Goal: Find specific page/section: Find specific page/section

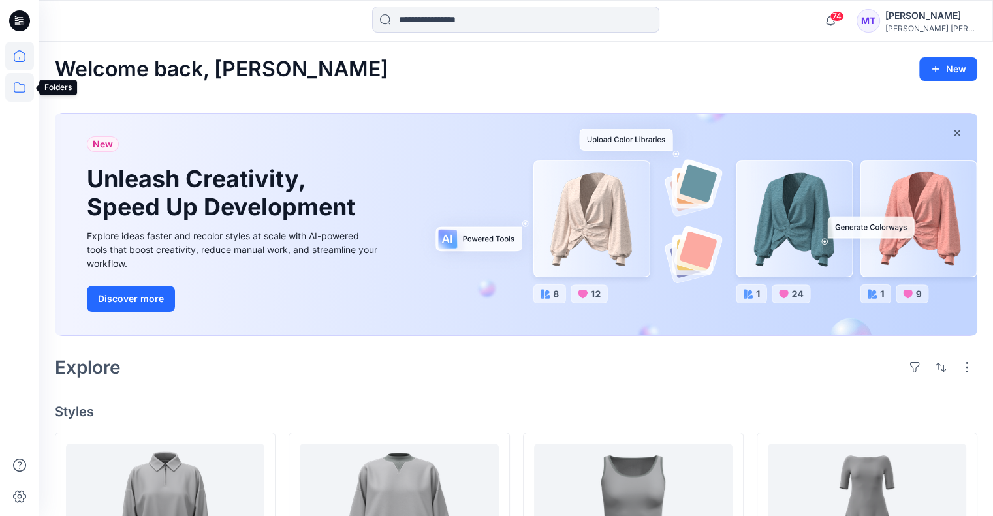
click at [20, 86] on icon at bounding box center [19, 87] width 29 height 29
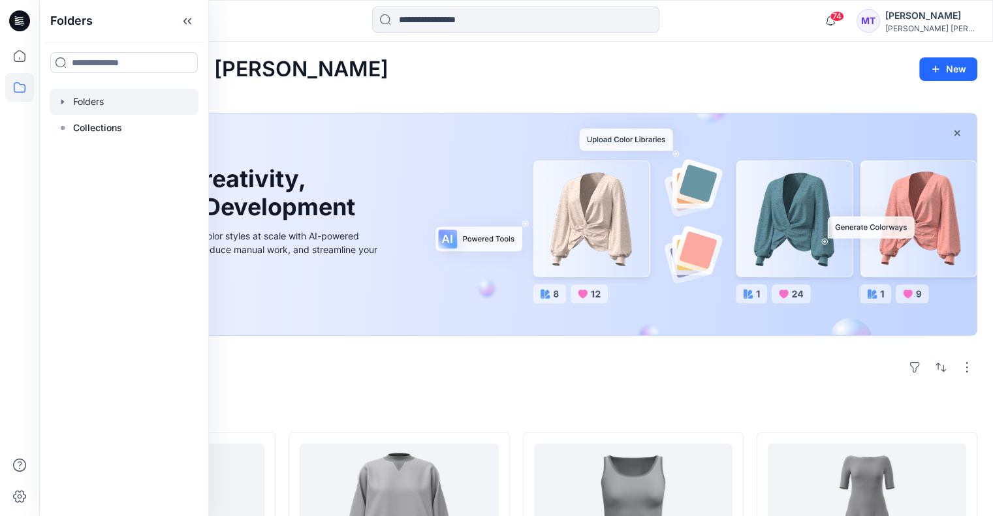
click at [77, 98] on div at bounding box center [124, 102] width 149 height 26
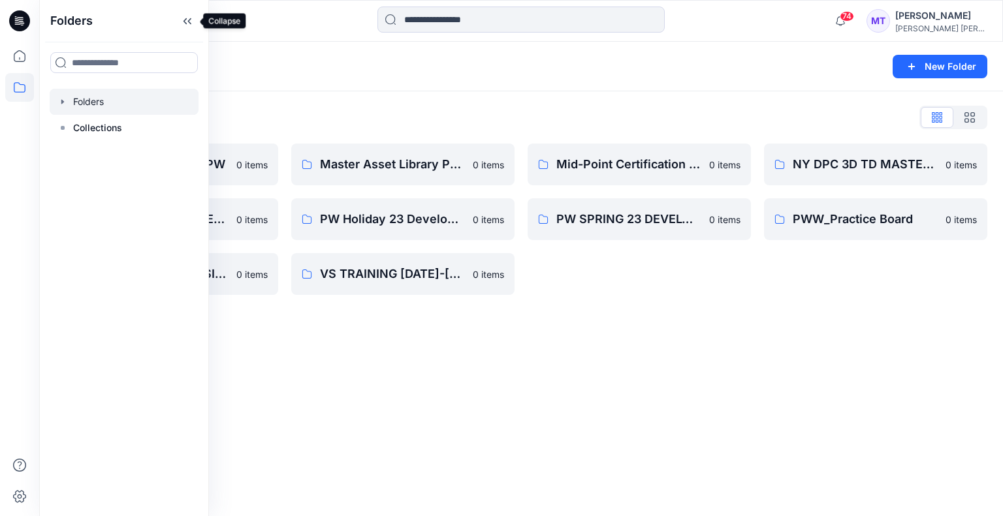
click at [185, 18] on icon at bounding box center [187, 21] width 21 height 22
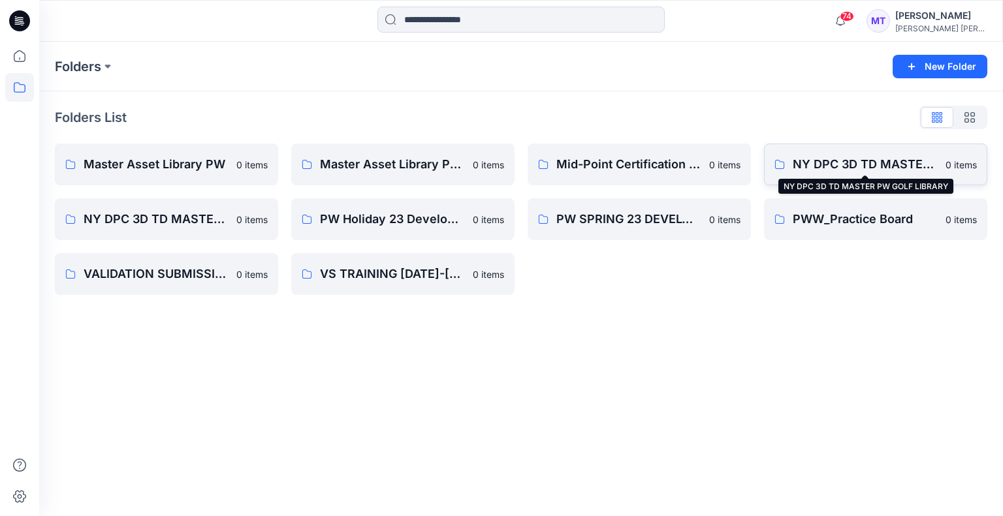
click at [864, 161] on p "NY DPC 3D TD MASTER PW GOLF LIBRARY" at bounding box center [865, 164] width 145 height 18
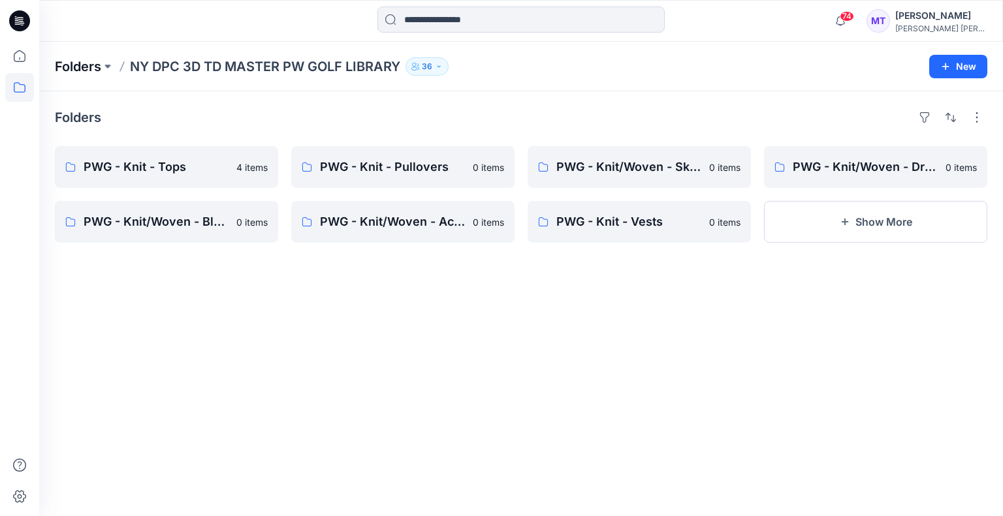
click at [101, 69] on p "Folders" at bounding box center [78, 66] width 46 height 18
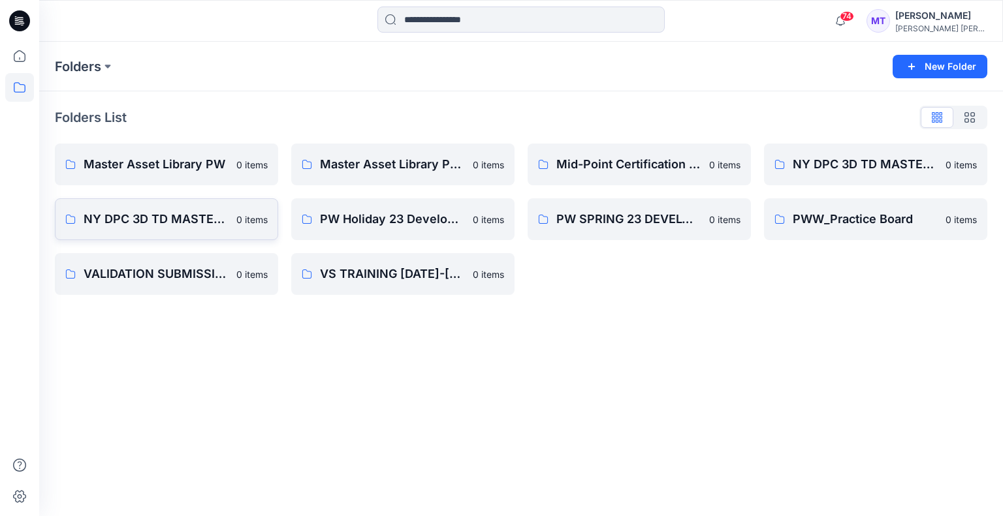
click at [116, 221] on p "NY DPC 3D TD MASTER PW LIBRARY" at bounding box center [156, 219] width 145 height 18
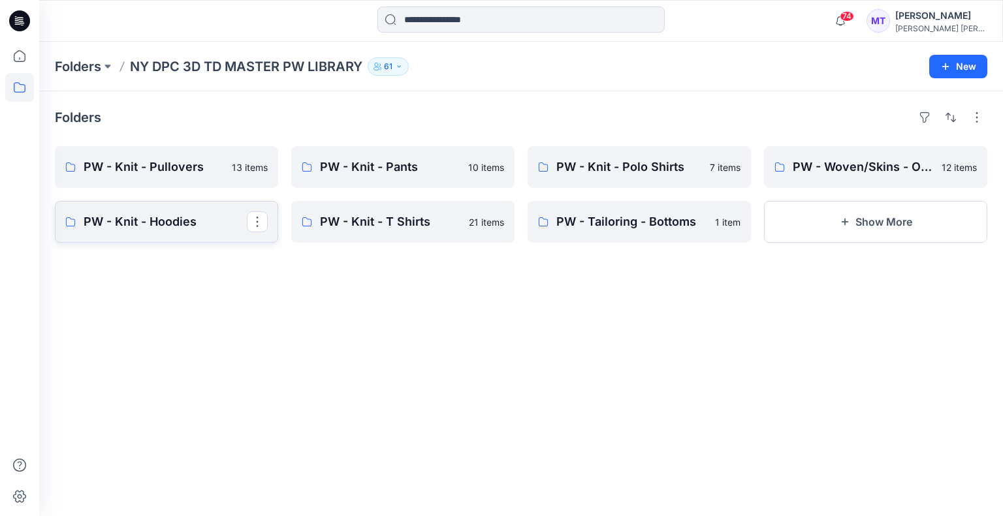
click at [180, 230] on link "PW - Knit - Hoodies" at bounding box center [166, 222] width 223 height 42
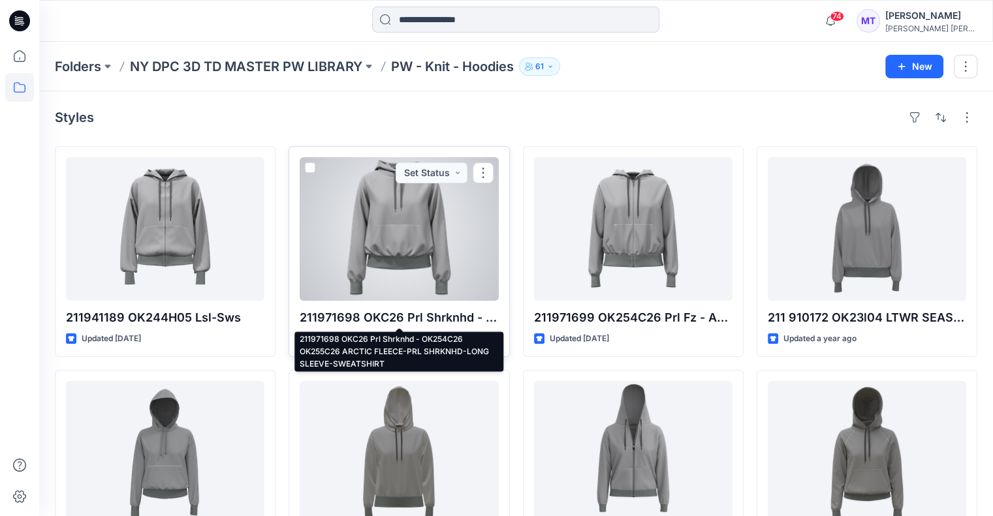
click at [438, 315] on p "211971698 OKC26 Prl Shrknhd - OK254C26 OK255C26 ARCTIC FLEECE-PRL SHRKNHD-LONG …" at bounding box center [399, 318] width 198 height 18
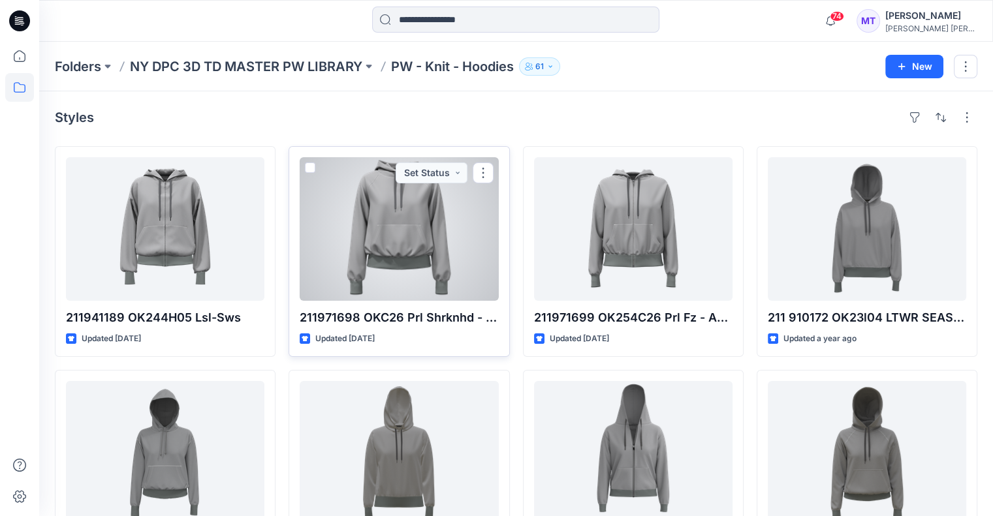
click at [385, 245] on div at bounding box center [399, 229] width 198 height 144
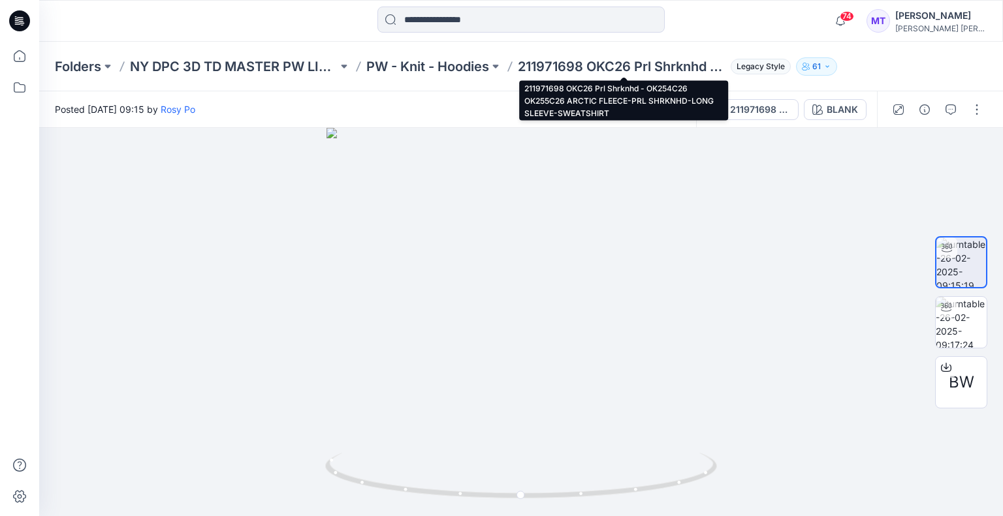
click at [553, 63] on p "211971698 OKC26 Prl Shrknhd - OK254C26 OK255C26 ARCTIC FLEECE-PRL SHRKNHD-LONG …" at bounding box center [622, 66] width 208 height 18
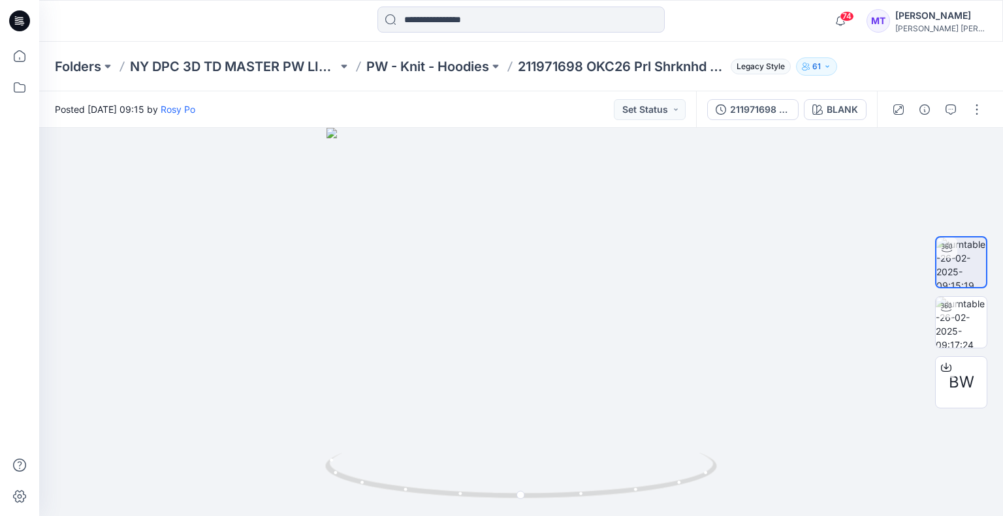
click at [553, 67] on p "211971698 OKC26 Prl Shrknhd - OK254C26 OK255C26 ARCTIC FLEECE-PRL SHRKNHD-LONG …" at bounding box center [622, 66] width 208 height 18
copy p "211971698"
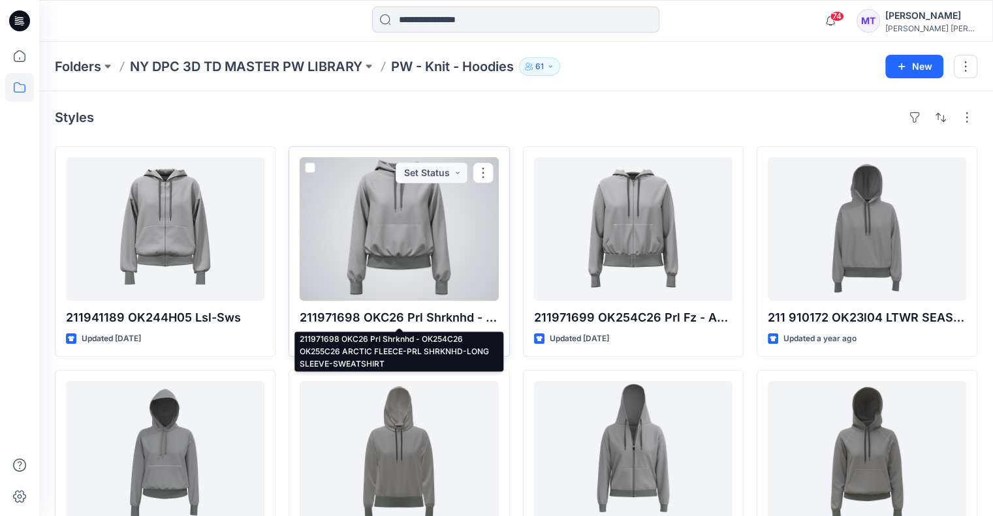
click at [427, 321] on p "211971698 OKC26 Prl Shrknhd - OK254C26 OK255C26 ARCTIC FLEECE-PRL SHRKNHD-LONG …" at bounding box center [399, 318] width 198 height 18
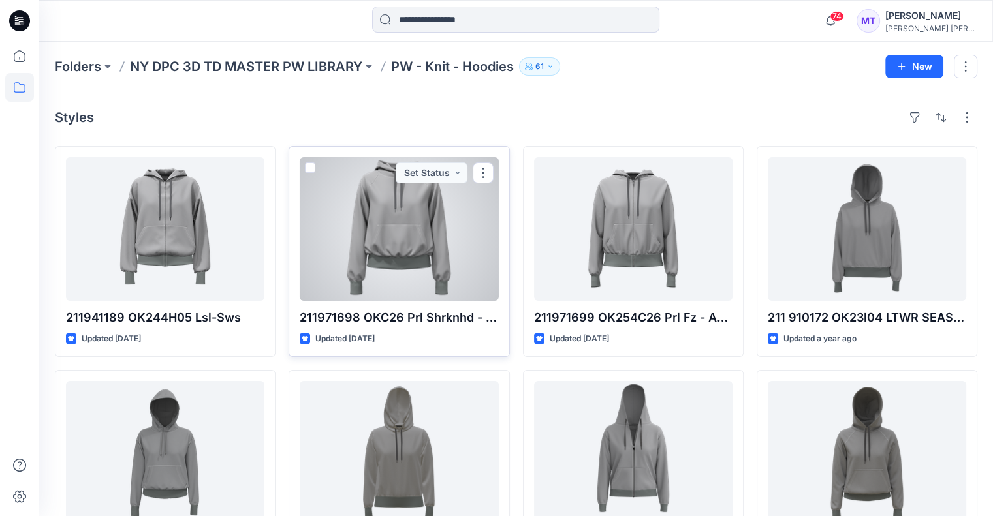
click at [424, 292] on div at bounding box center [399, 229] width 198 height 144
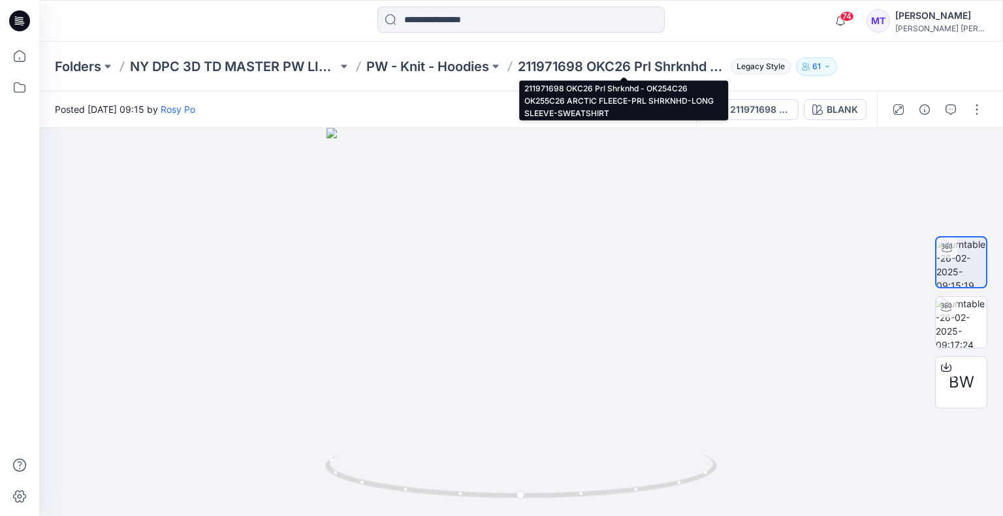
click at [663, 67] on p "211971698 OKC26 Prl Shrknhd - OK254C26 OK255C26 ARCTIC FLEECE-PRL SHRKNHD-LONG …" at bounding box center [622, 66] width 208 height 18
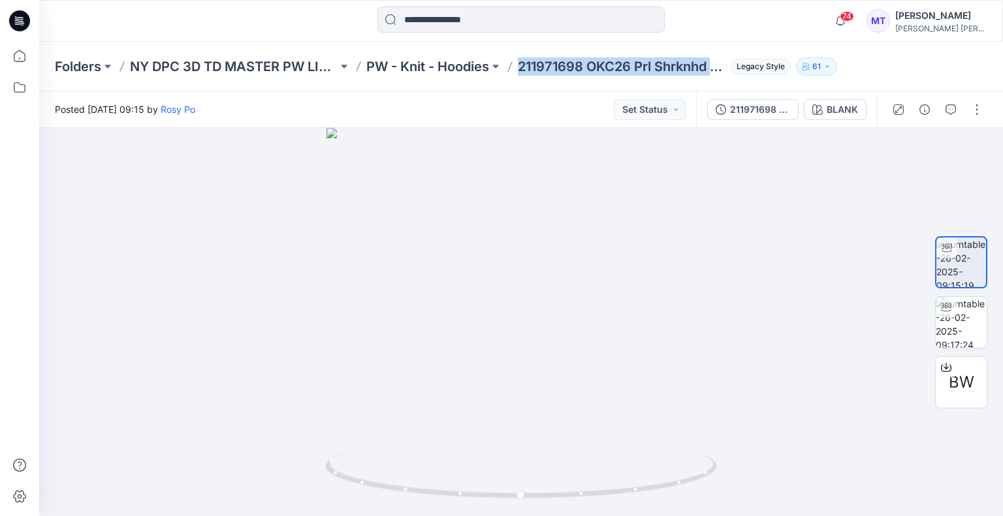
click at [663, 67] on p "211971698 OKC26 Prl Shrknhd - OK254C26 OK255C26 ARCTIC FLEECE-PRL SHRKNHD-LONG …" at bounding box center [622, 66] width 208 height 18
click at [655, 101] on button "Set Status" at bounding box center [650, 109] width 72 height 21
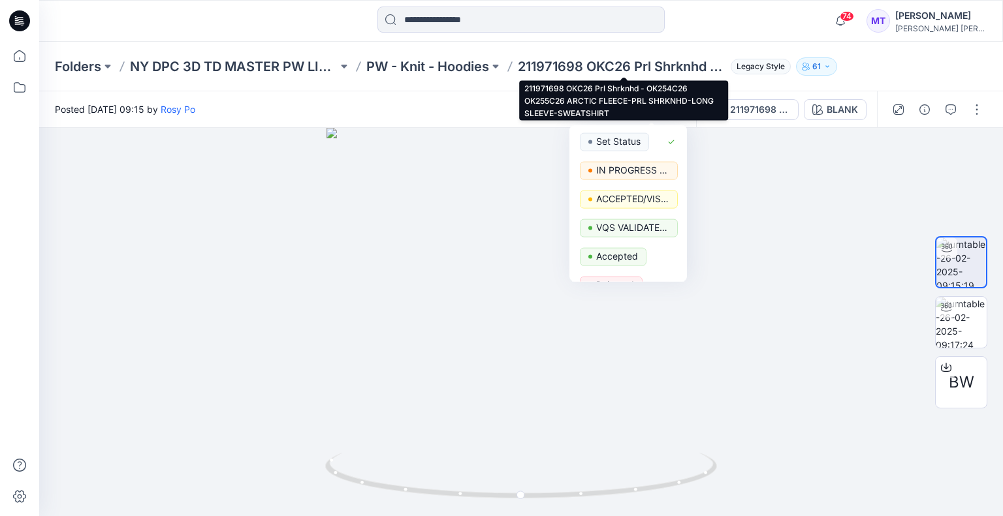
click at [654, 67] on p "211971698 OKC26 Prl Shrknhd - OK254C26 OK255C26 ARCTIC FLEECE-PRL SHRKNHD-LONG …" at bounding box center [622, 66] width 208 height 18
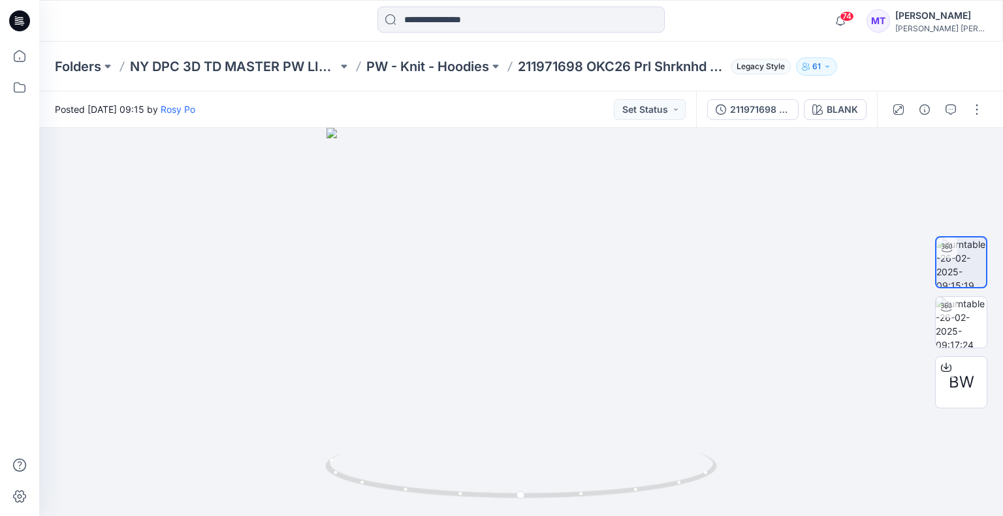
drag, startPoint x: 654, startPoint y: 67, endPoint x: 631, endPoint y: 65, distance: 23.0
click at [640, 61] on p "211971698 OKC26 Prl Shrknhd - OK254C26 OK255C26 ARCTIC FLEECE-PRL SHRKNHD-LONG …" at bounding box center [622, 66] width 208 height 18
click at [521, 66] on p "211971698 OKC26 Prl Shrknhd - OK254C26 OK255C26 ARCTIC FLEECE-PRL SHRKNHD-LONG …" at bounding box center [622, 66] width 208 height 18
drag, startPoint x: 521, startPoint y: 66, endPoint x: 738, endPoint y: 71, distance: 216.8
click at [738, 71] on div "Folders NY DPC 3D TD MASTER PW LIBRARY PW - Knit - Hoodies 211971698 OKC26 Prl …" at bounding box center [470, 66] width 830 height 18
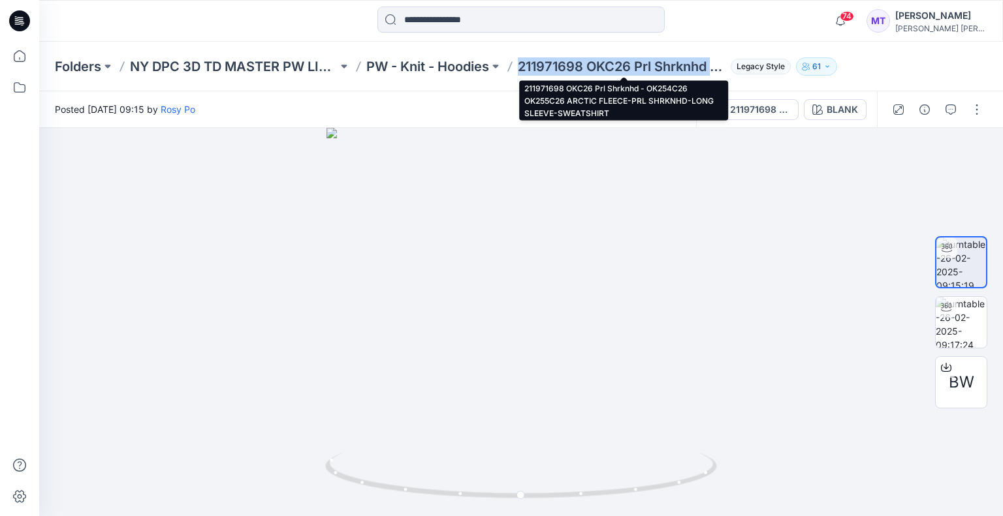
copy p "211971698 OKC26 Prl Shrknhd - OK254C26 OK255C26 ARCTIC FLEECE-PRL SHRKNHD-LONG …"
